Goal: Task Accomplishment & Management: Complete application form

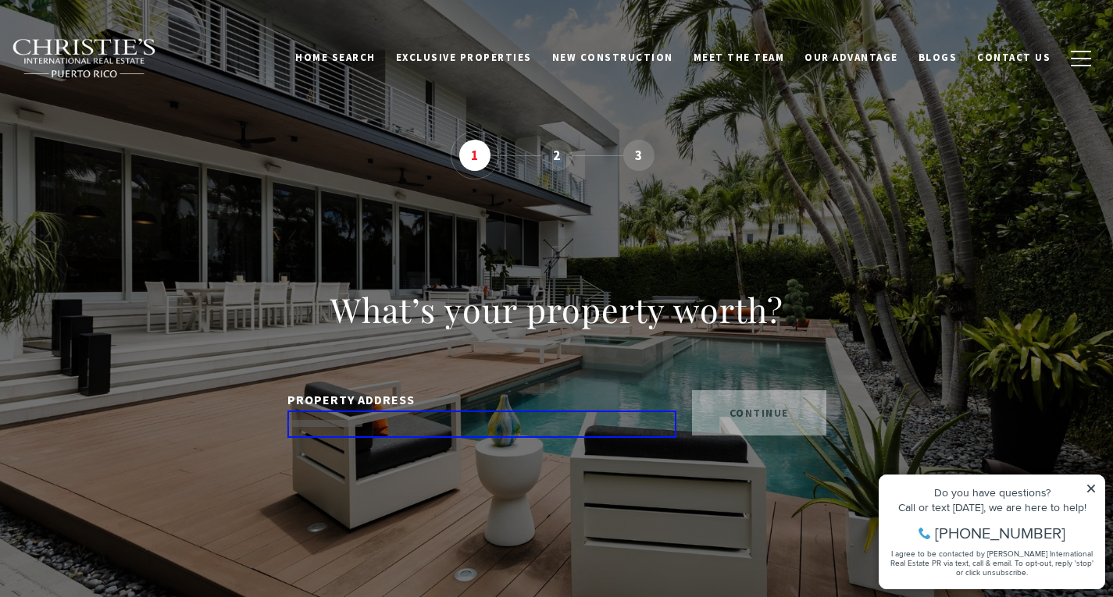
click at [541, 426] on input "PROPERTY ADDRESS" at bounding box center [481, 424] width 389 height 27
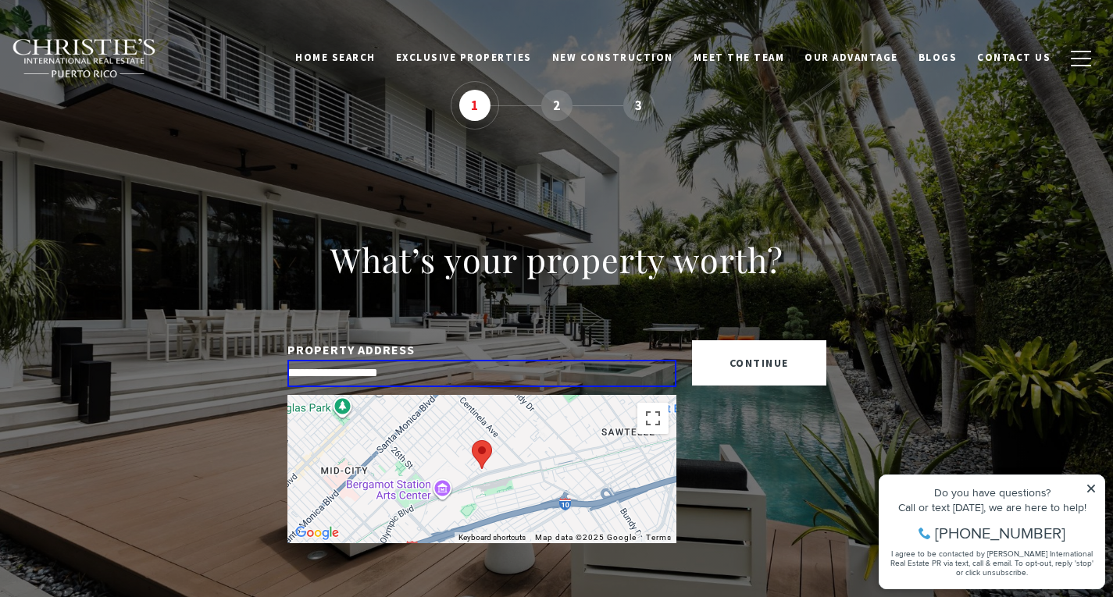
type input "**********"
click at [801, 365] on button "continue" at bounding box center [759, 362] width 134 height 45
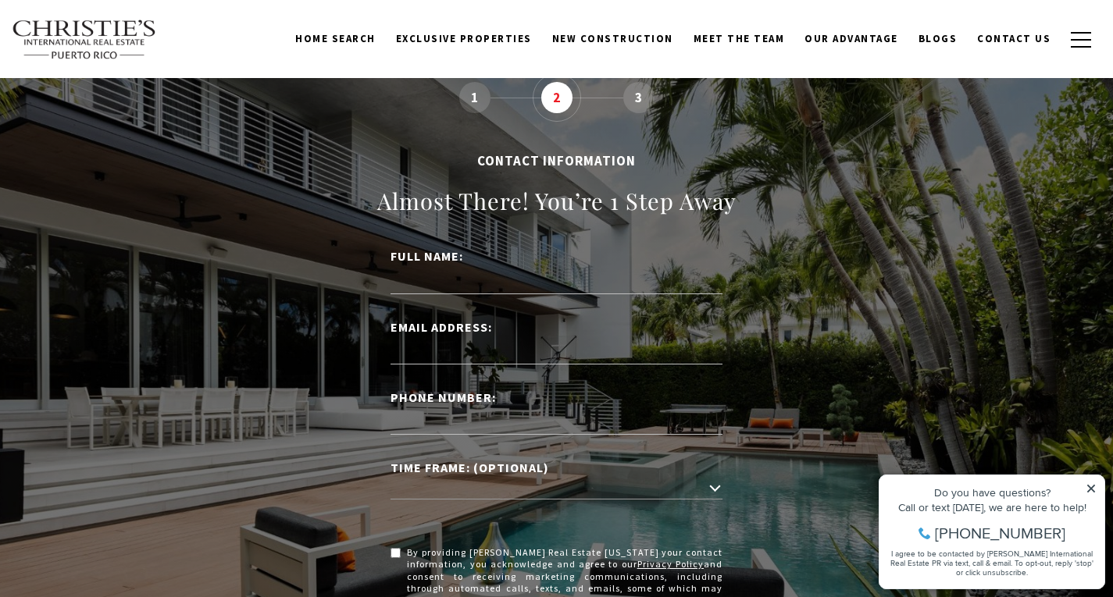
scroll to position [9, 0]
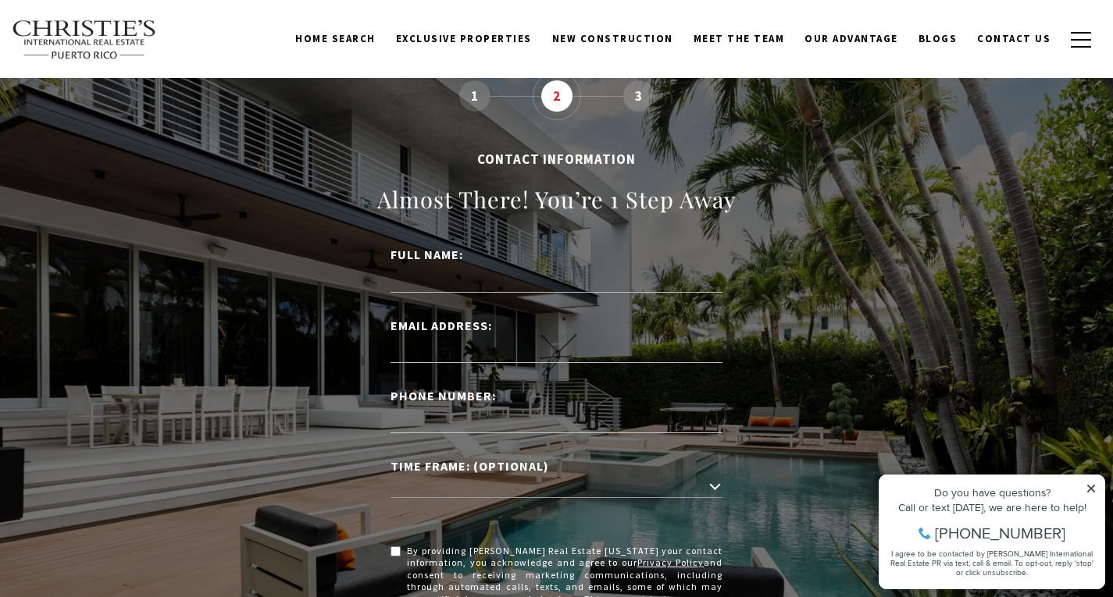
click at [474, 96] on li "1" at bounding box center [474, 95] width 31 height 31
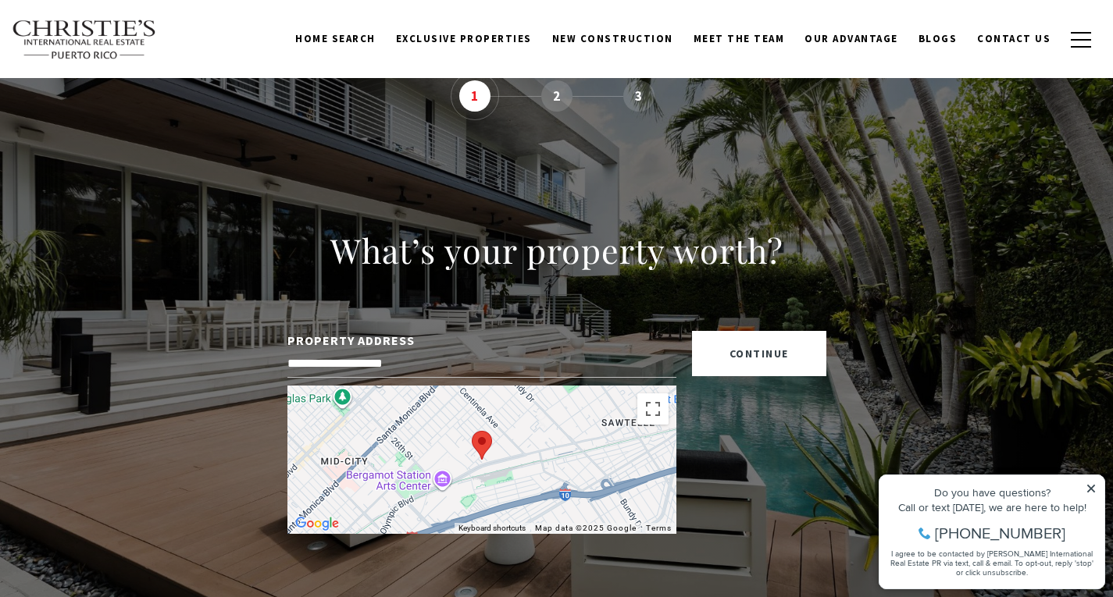
click at [376, 29] on link "Home Search" at bounding box center [335, 39] width 101 height 30
click at [361, 52] on link "Home Search" at bounding box center [335, 39] width 101 height 30
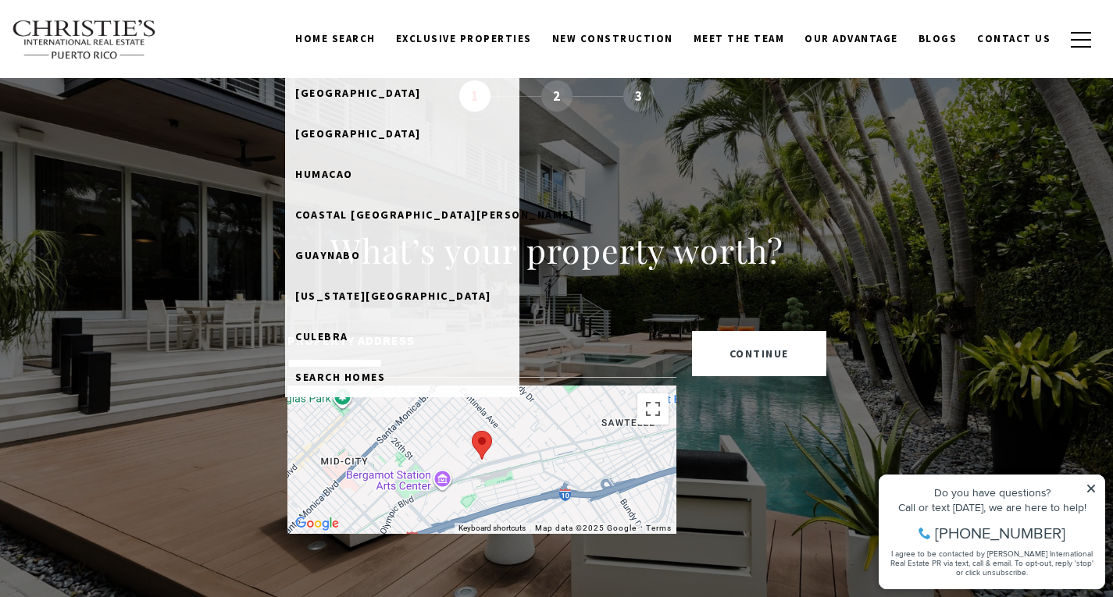
click at [84, 37] on img at bounding box center [84, 40] width 145 height 41
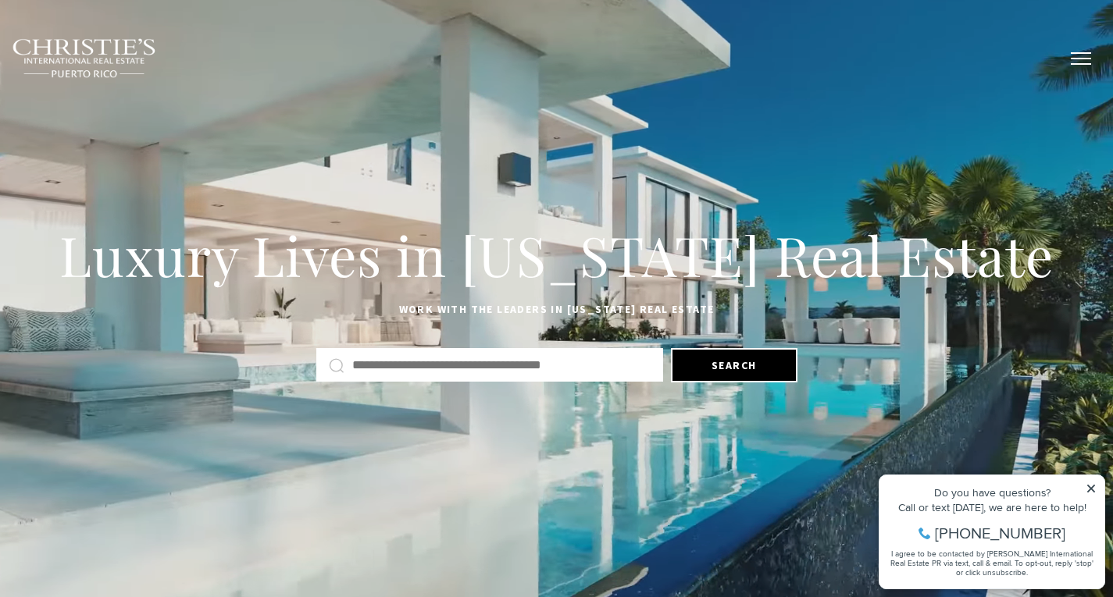
click at [1083, 54] on button "button" at bounding box center [1080, 58] width 41 height 45
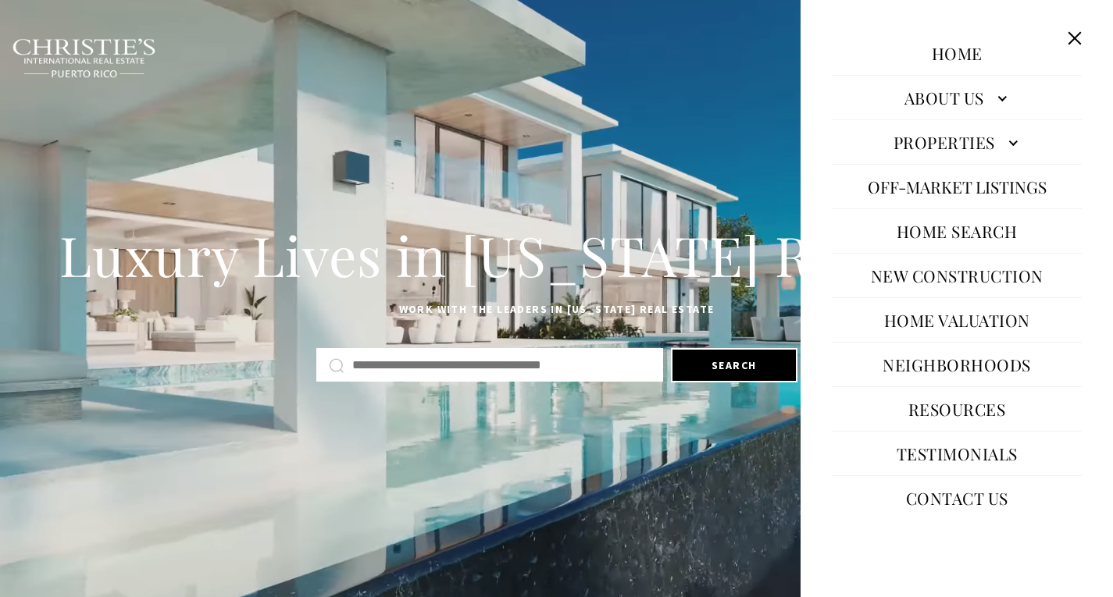
click at [982, 315] on link "Home Valuation" at bounding box center [957, 319] width 162 height 37
